Goal: Information Seeking & Learning: Learn about a topic

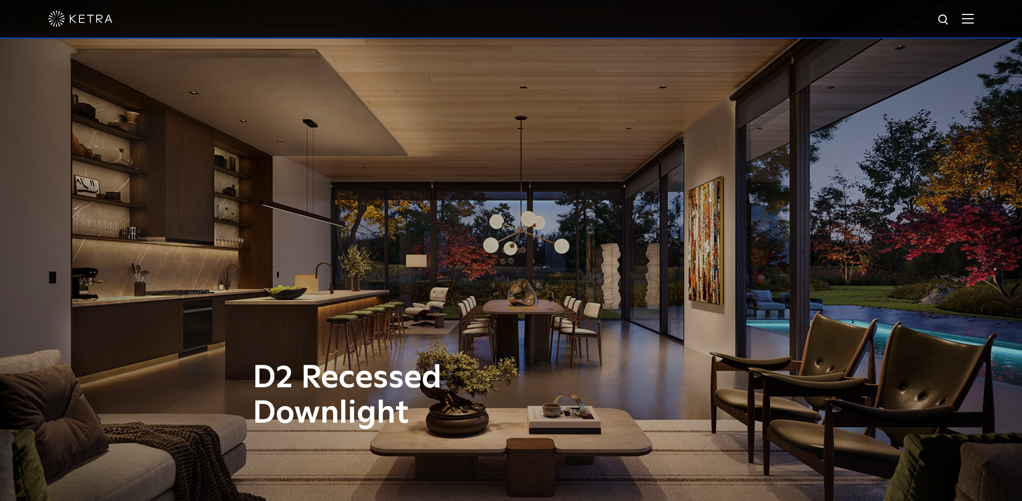
click at [974, 20] on img at bounding box center [968, 18] width 12 height 10
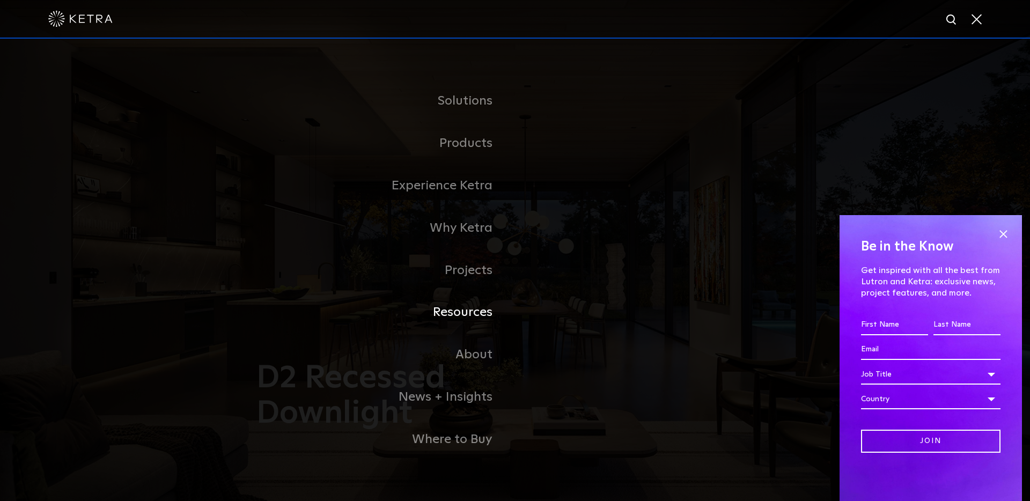
click at [476, 310] on link "Resources" at bounding box center [381, 312] width 268 height 42
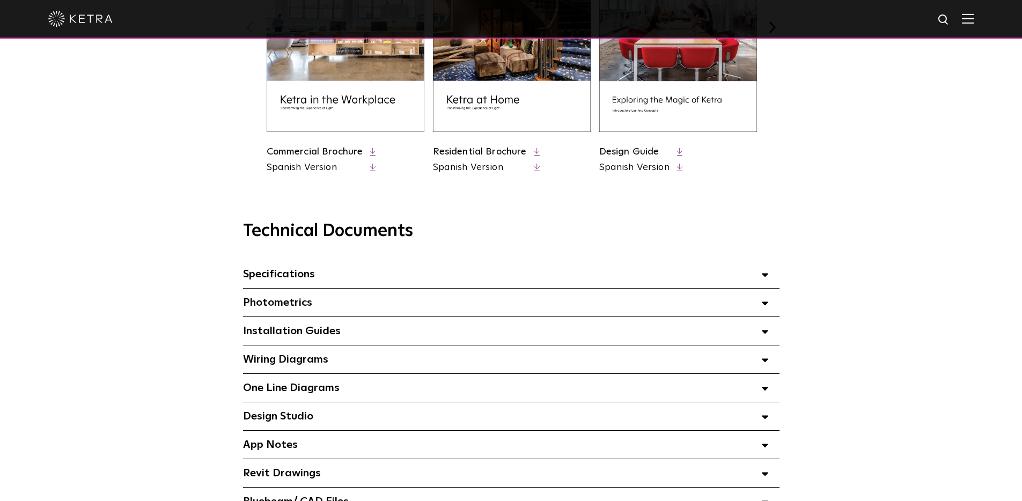
scroll to position [640, 0]
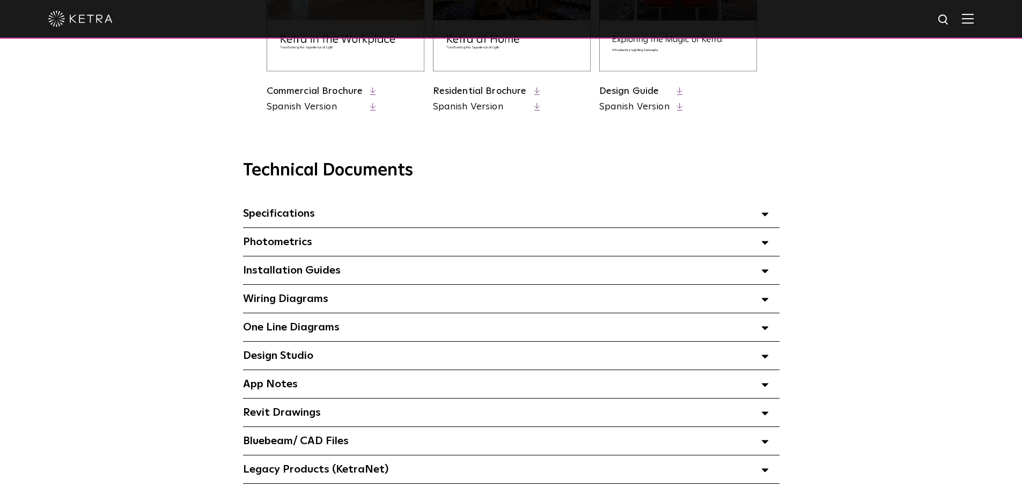
click at [974, 13] on img at bounding box center [968, 18] width 12 height 10
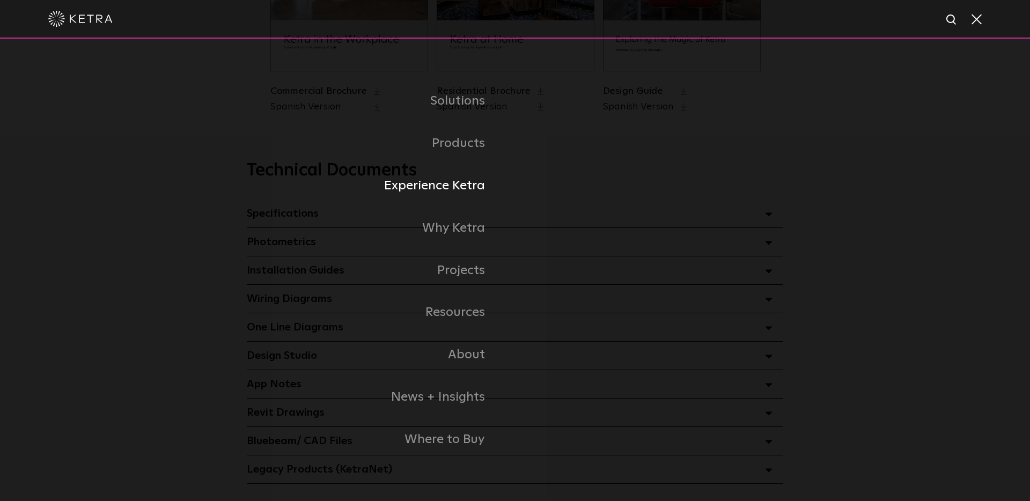
click at [432, 188] on link "Experience Ketra" at bounding box center [335, 186] width 359 height 42
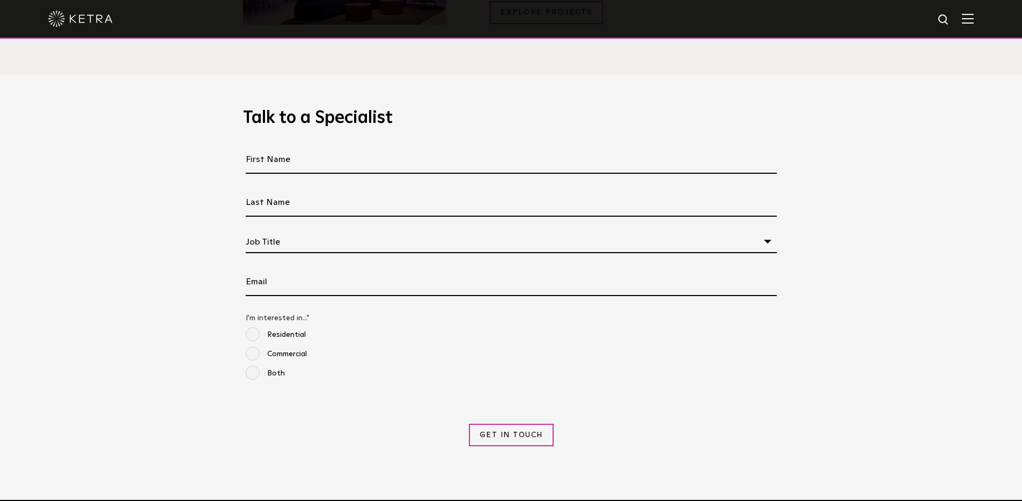
scroll to position [1380, 0]
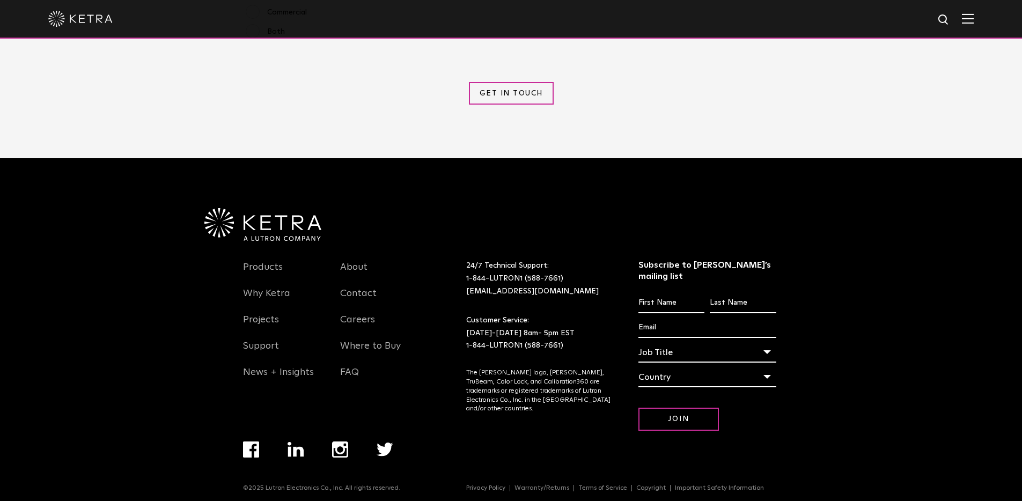
click at [974, 19] on img at bounding box center [968, 18] width 12 height 10
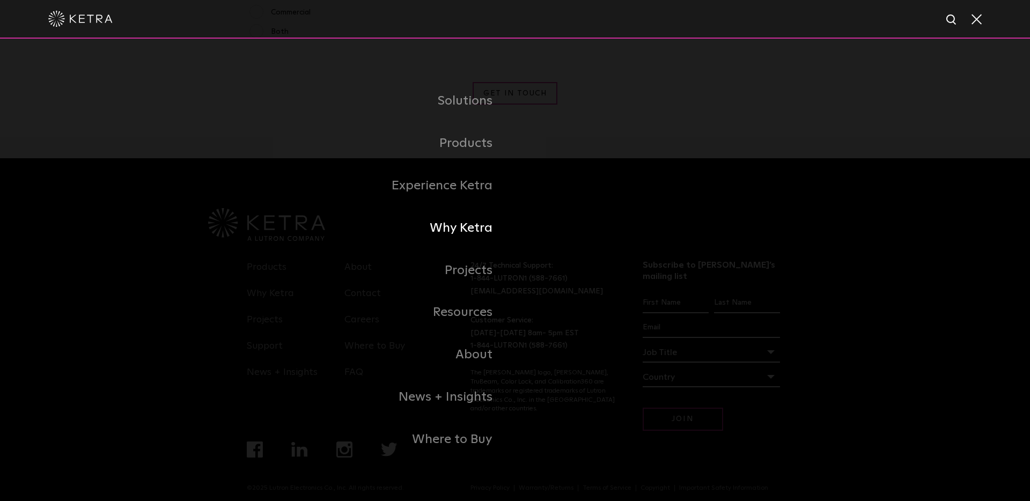
click at [446, 228] on link "Why Ketra" at bounding box center [381, 228] width 268 height 42
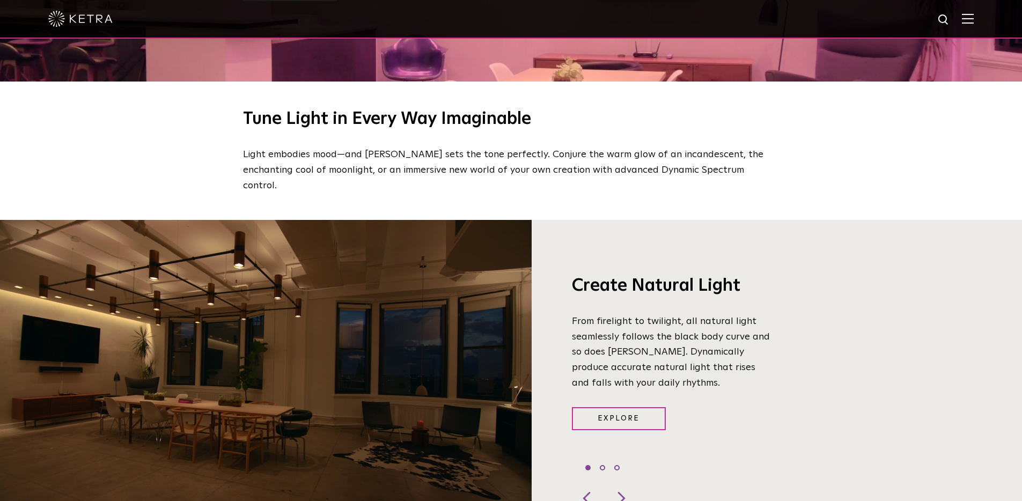
scroll to position [895, 0]
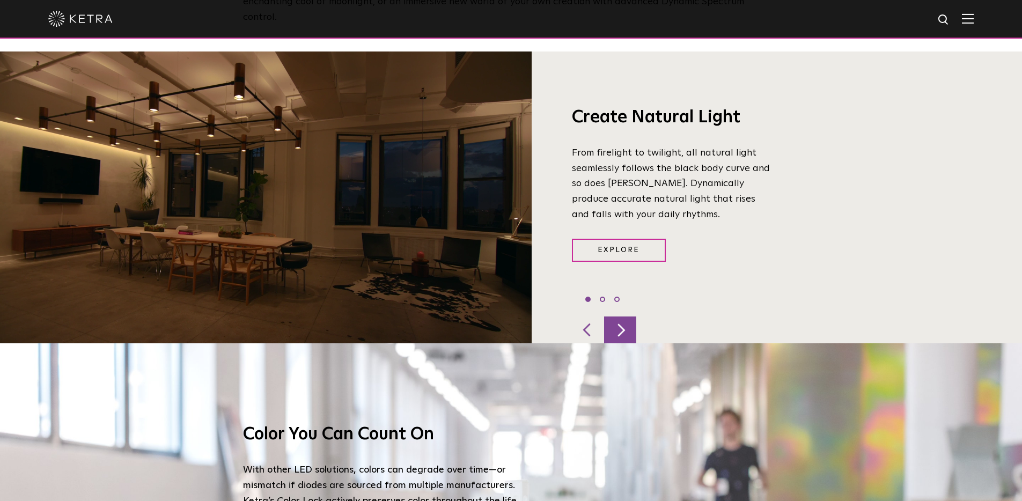
click at [626, 317] on div at bounding box center [620, 330] width 32 height 27
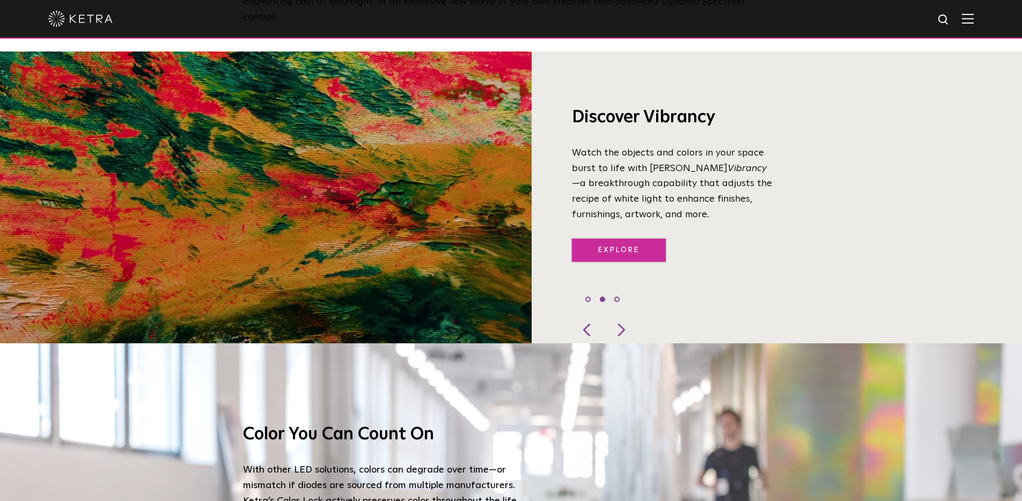
click at [623, 239] on link "Explore" at bounding box center [619, 250] width 94 height 23
